Goal: Answer question/provide support: Share knowledge or assist other users

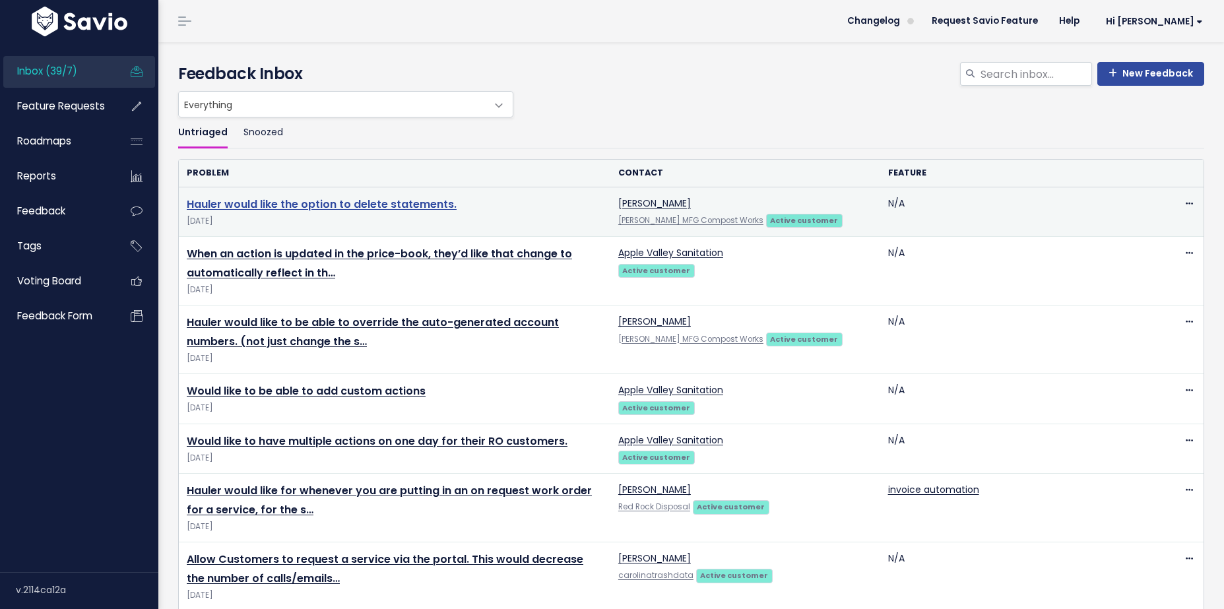
click at [327, 204] on link "Hauler would like the option to delete statements." at bounding box center [322, 204] width 270 height 15
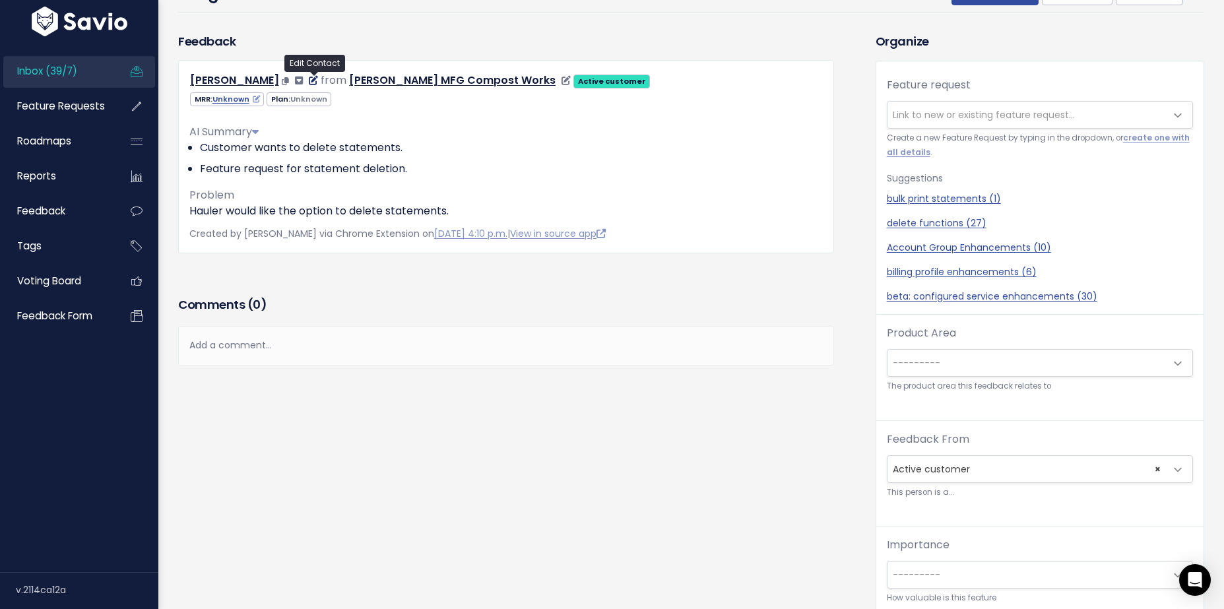
click at [314, 79] on icon at bounding box center [313, 80] width 9 height 9
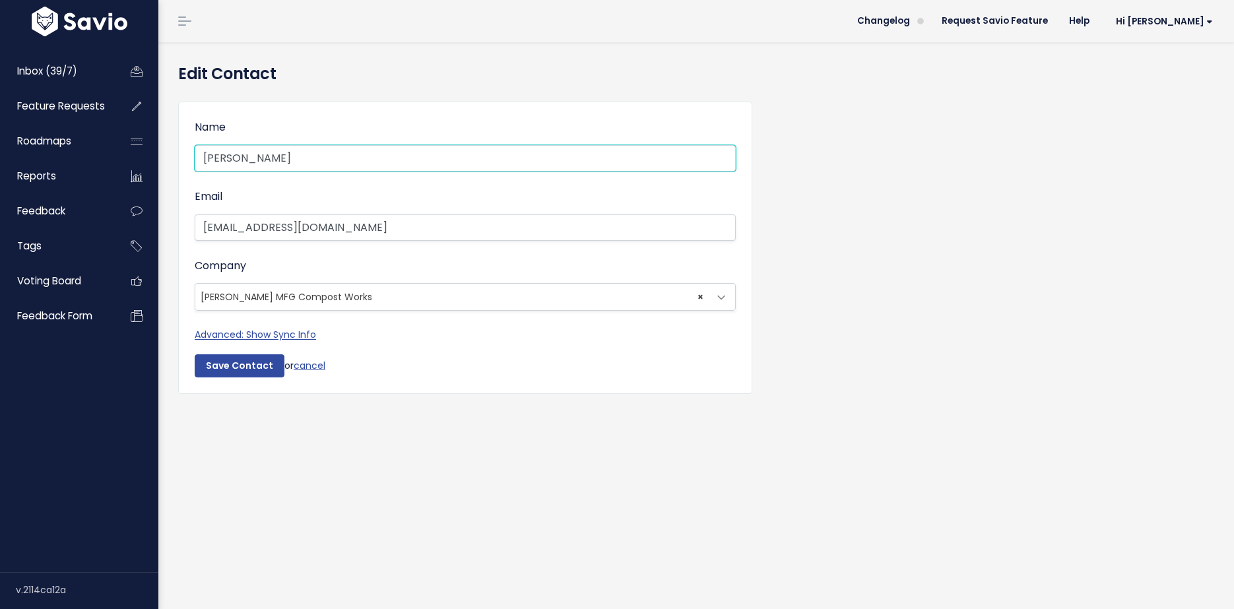
click at [300, 157] on input "[PERSON_NAME]" at bounding box center [465, 158] width 541 height 26
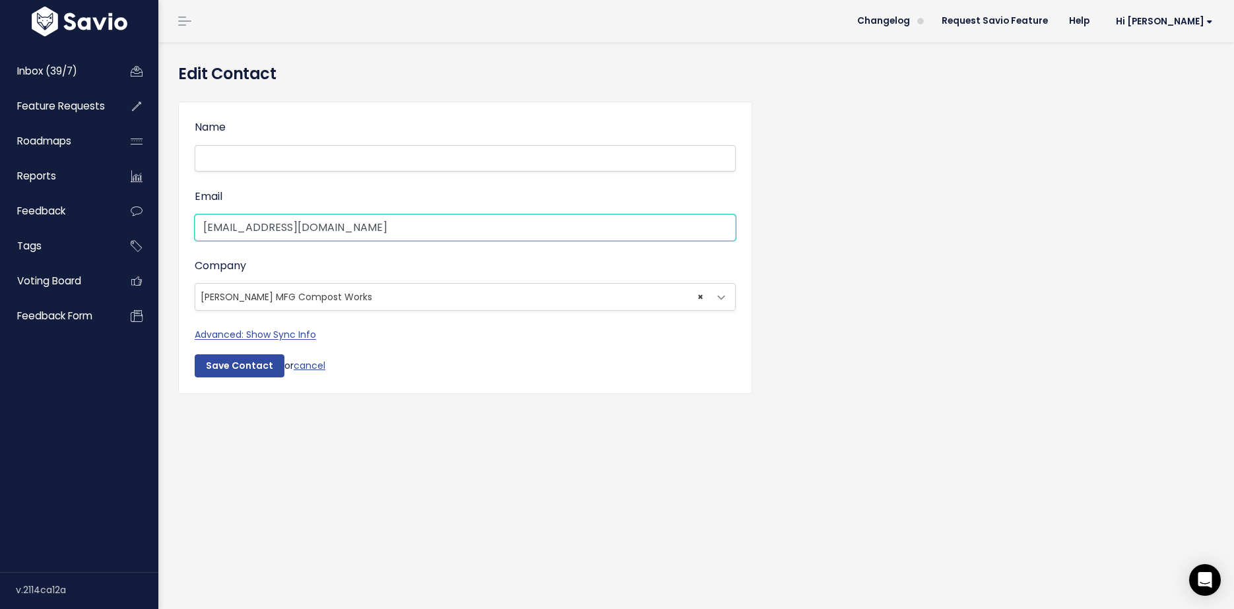
click at [387, 230] on input "[EMAIL_ADDRESS][DOMAIN_NAME]" at bounding box center [465, 227] width 541 height 26
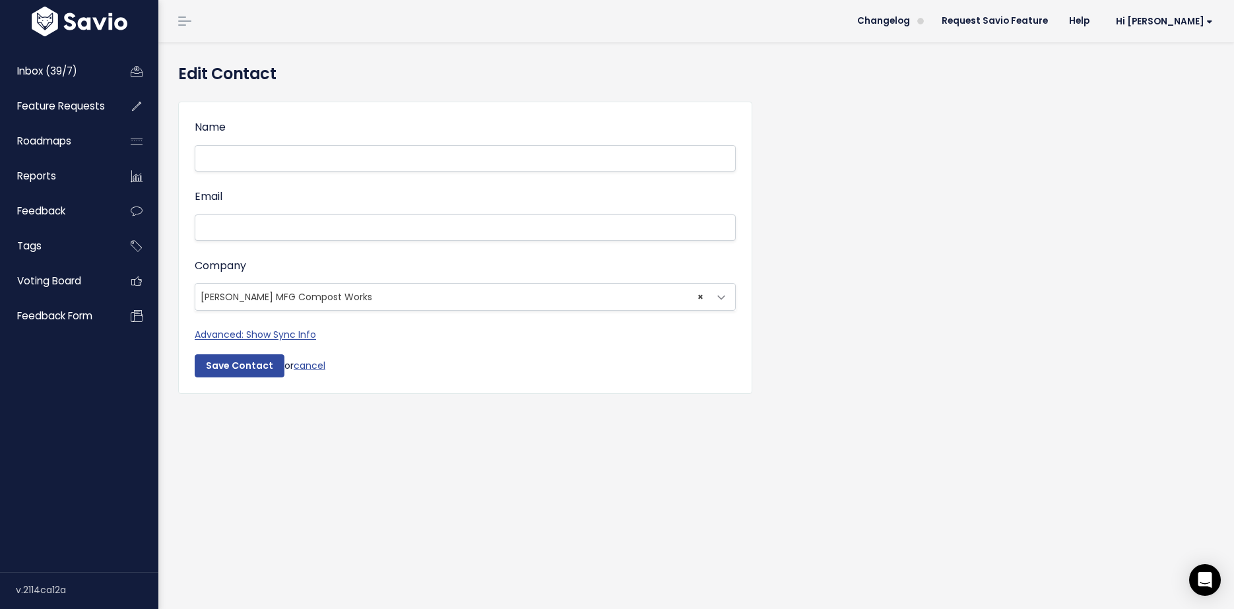
click at [398, 292] on span "× Winton MFG Compost Works" at bounding box center [451, 297] width 513 height 26
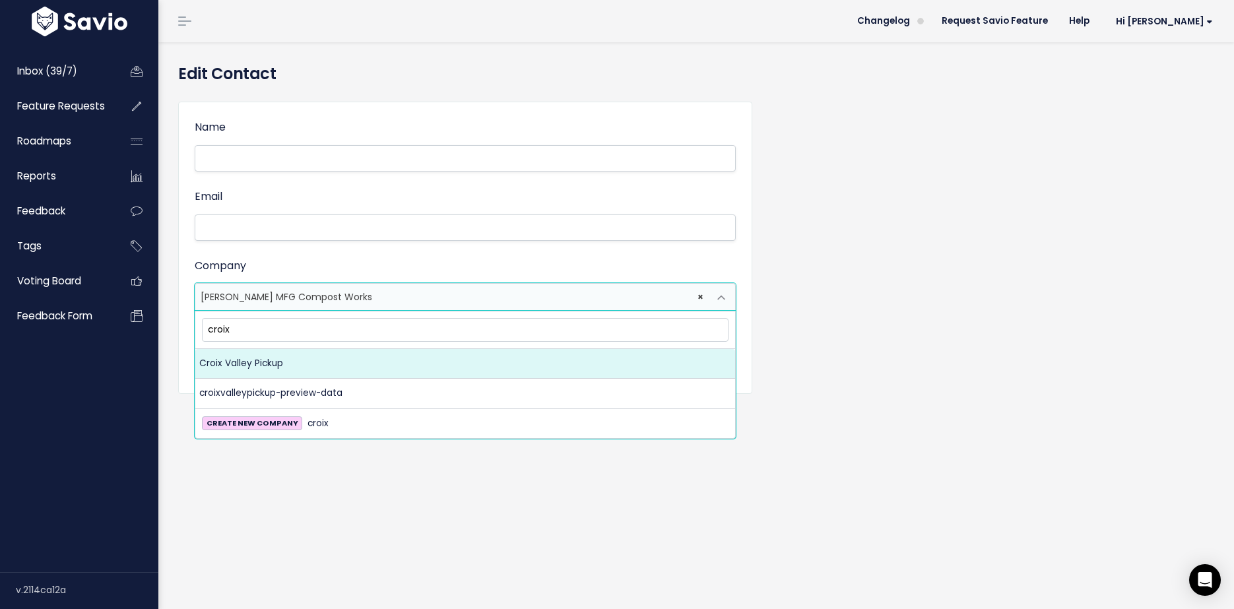
type input "croix"
select select "18109464"
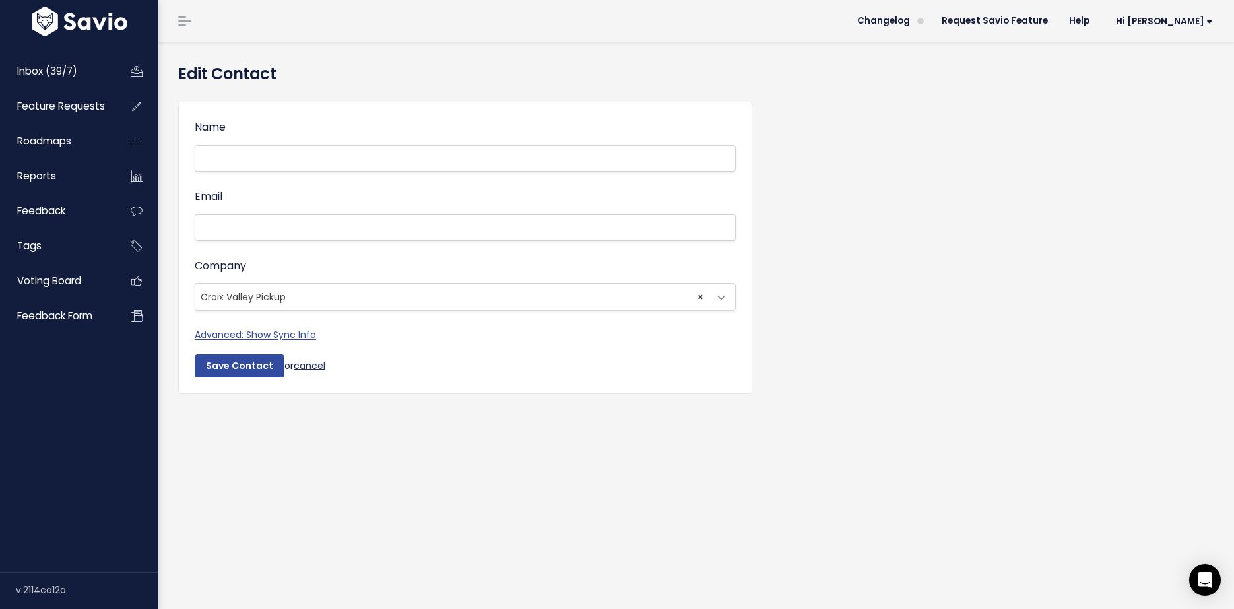
click at [315, 364] on link "cancel" at bounding box center [310, 364] width 32 height 13
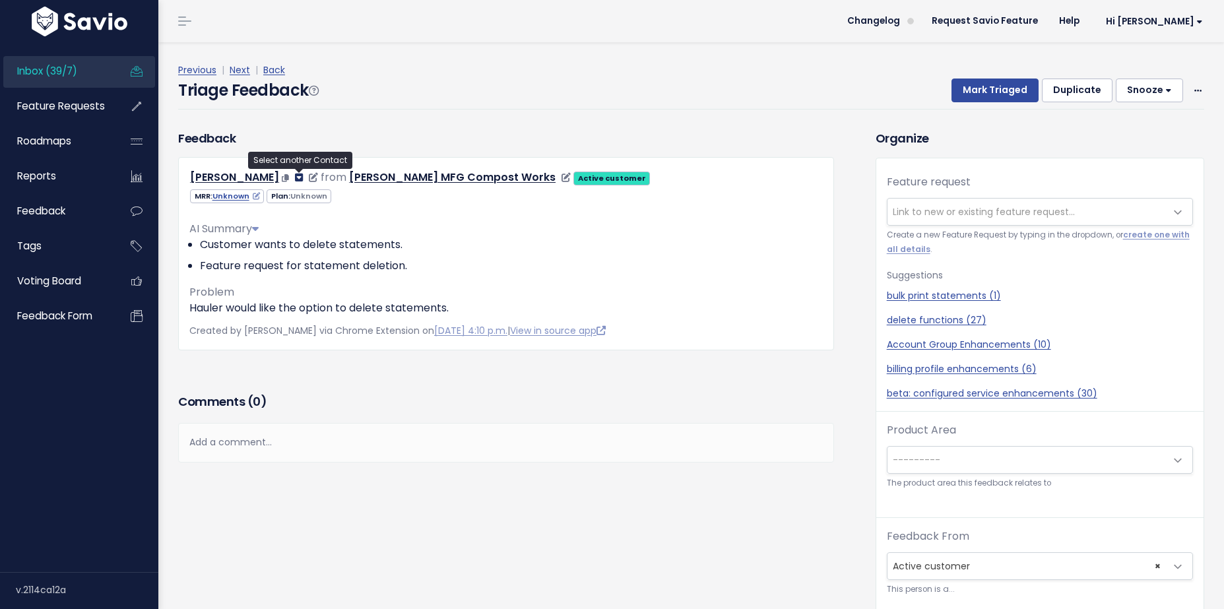
click at [300, 177] on icon at bounding box center [299, 177] width 8 height 9
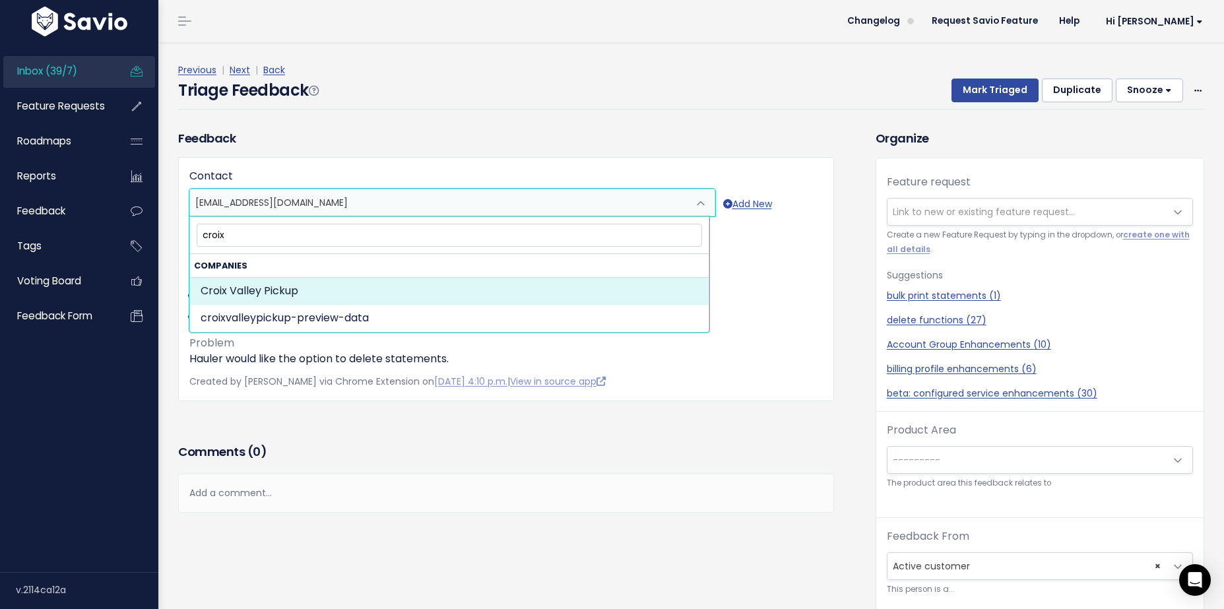
type input "croix"
select select "COMPANY-18109464"
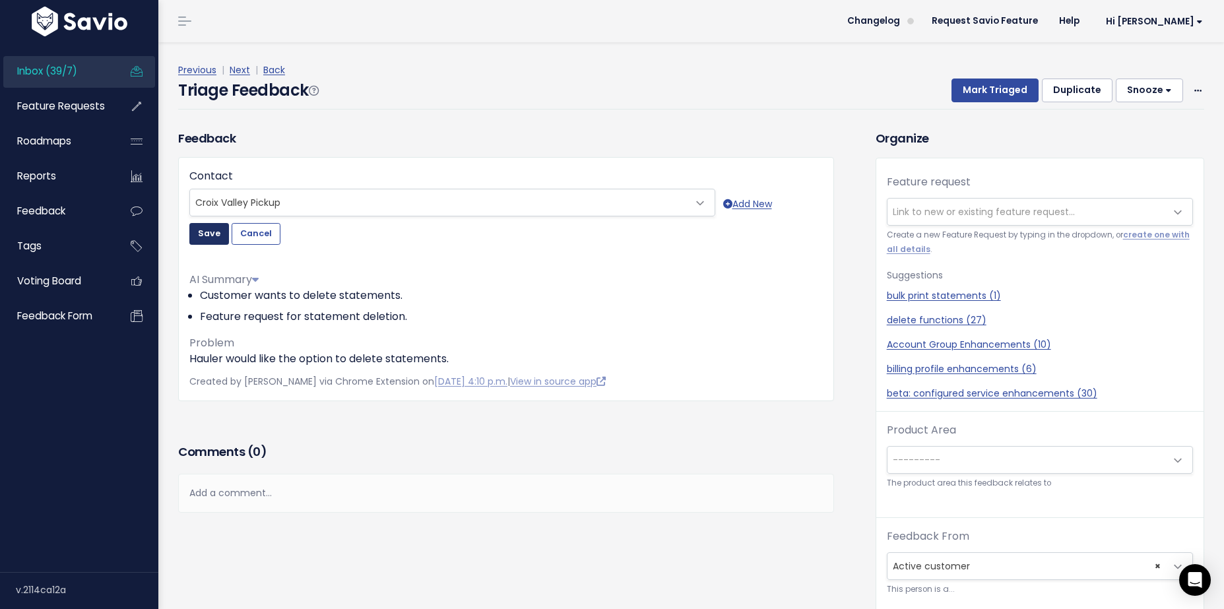
click at [214, 238] on button "Save" at bounding box center [209, 233] width 40 height 21
